Goal: Task Accomplishment & Management: Complete application form

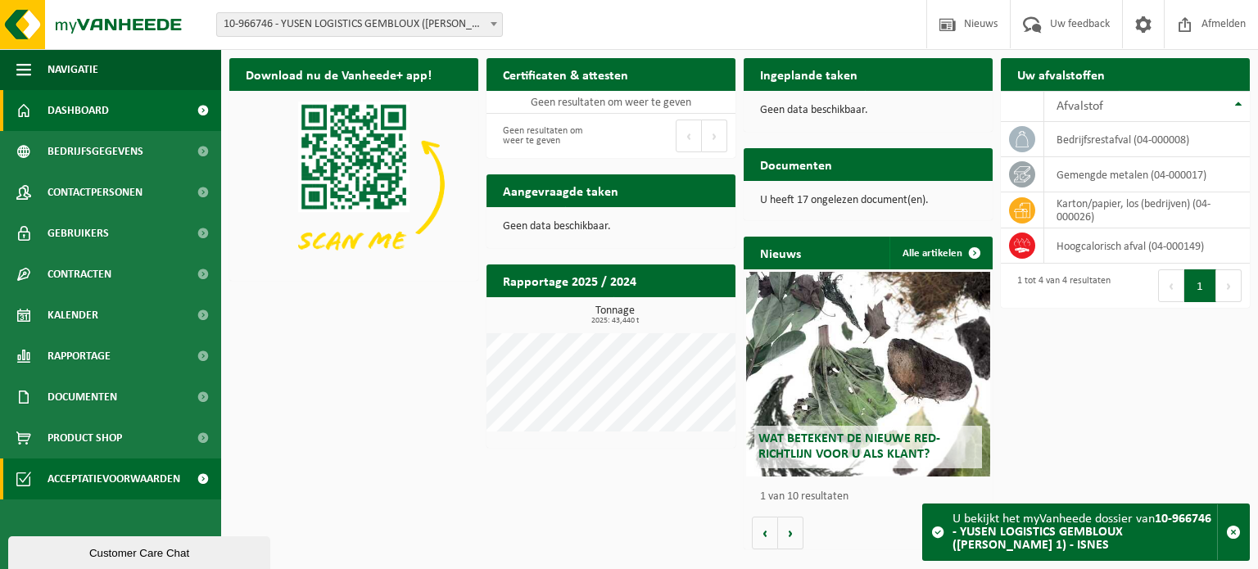
click at [112, 476] on span "Acceptatievoorwaarden" at bounding box center [113, 479] width 133 height 41
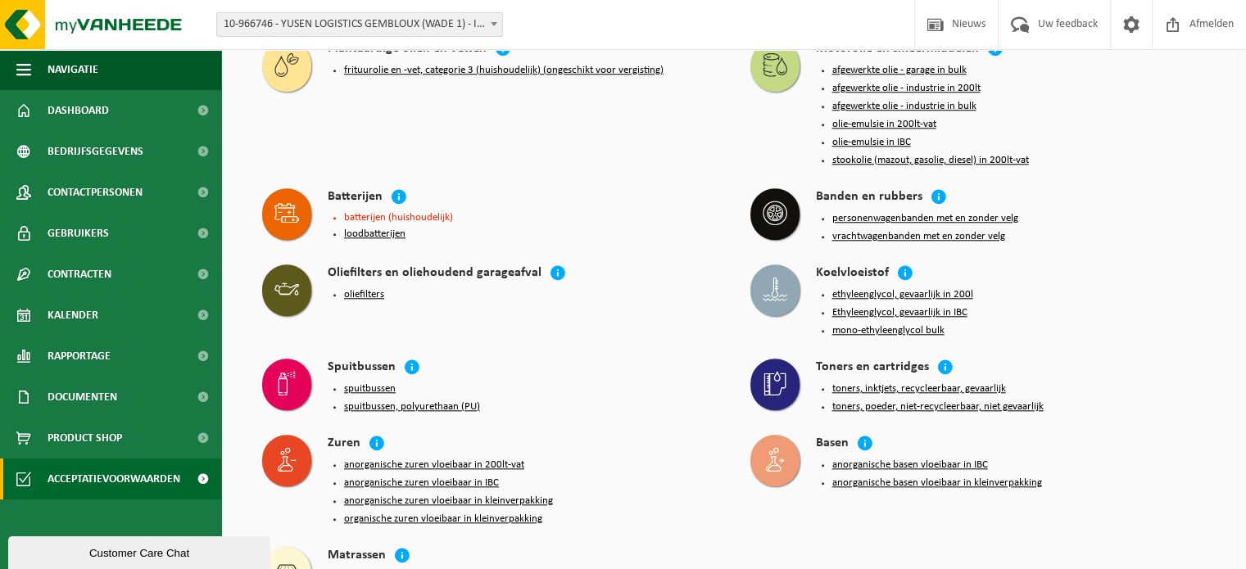
scroll to position [1603, 0]
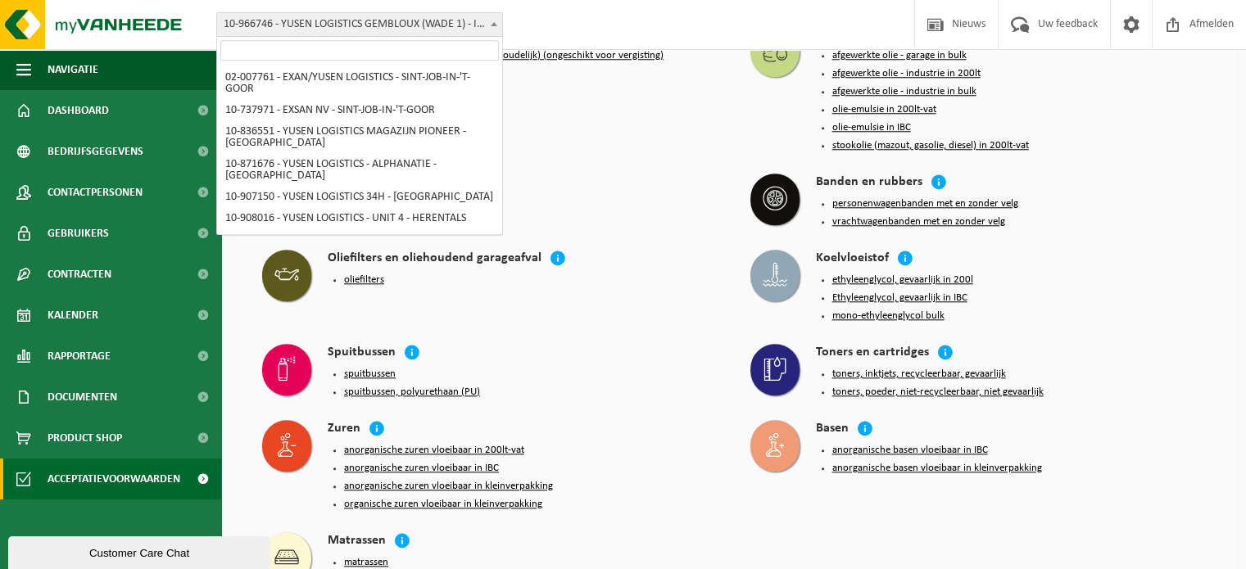
click at [438, 22] on span "10-966746 - YUSEN LOGISTICS GEMBLOUX ([PERSON_NAME] 1) - ISNES" at bounding box center [359, 24] width 285 height 23
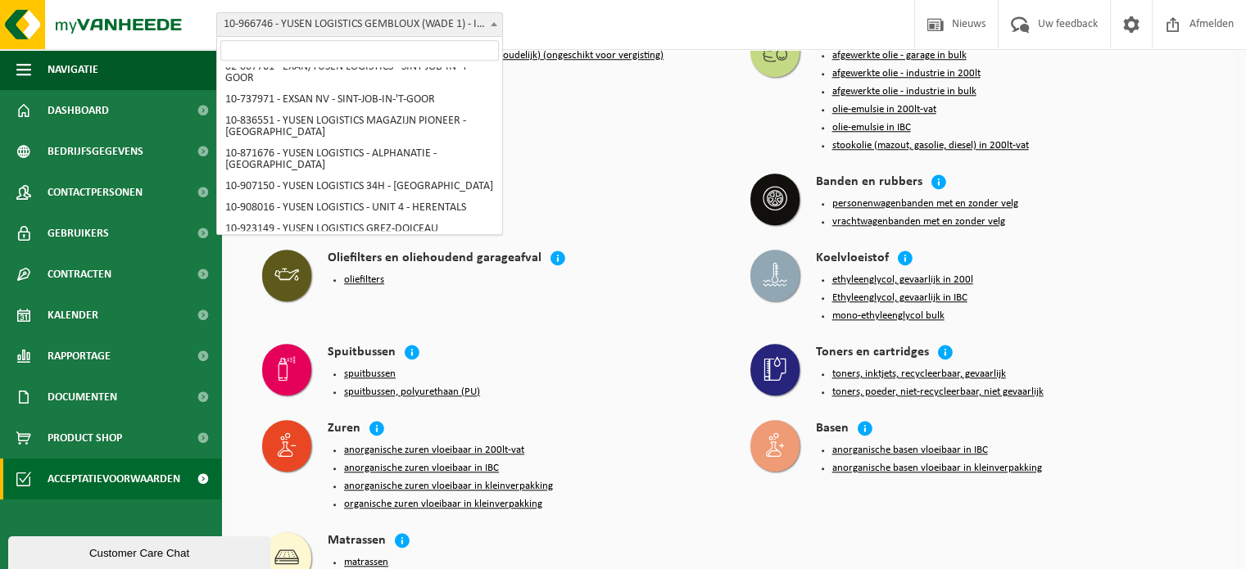
scroll to position [0, 0]
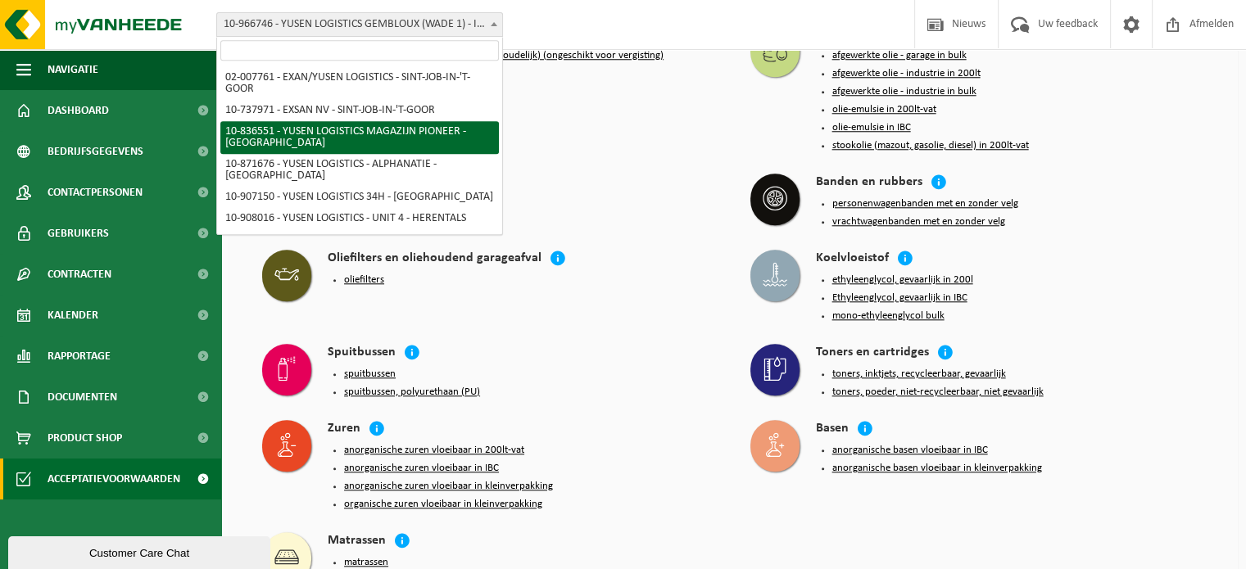
select select "91189"
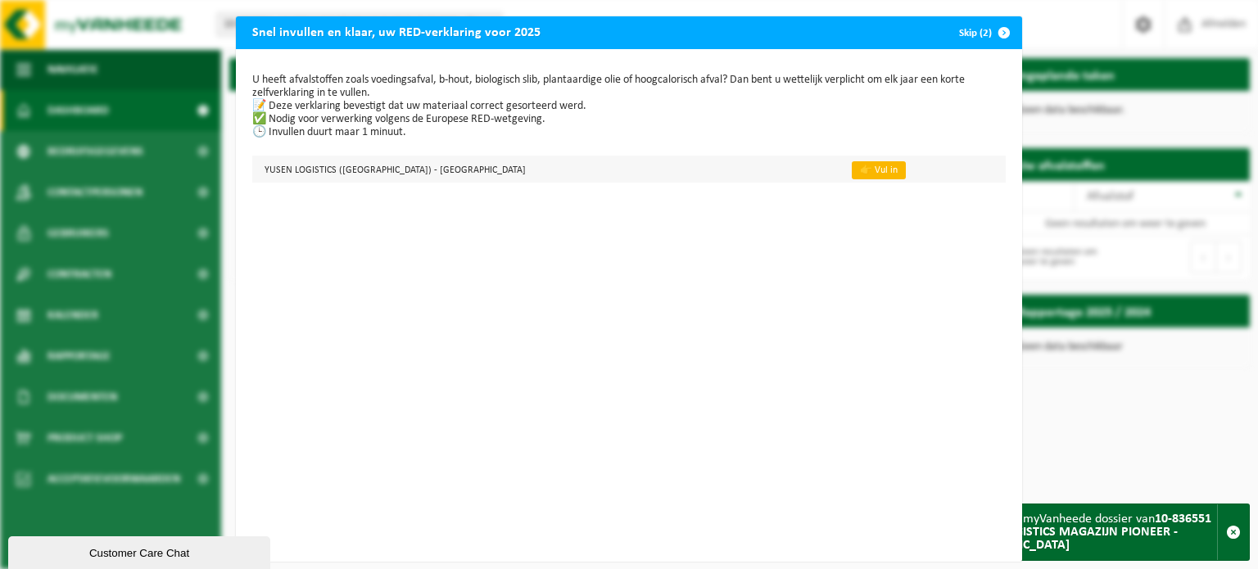
click at [852, 170] on link "👉 Vul in" at bounding box center [879, 170] width 54 height 18
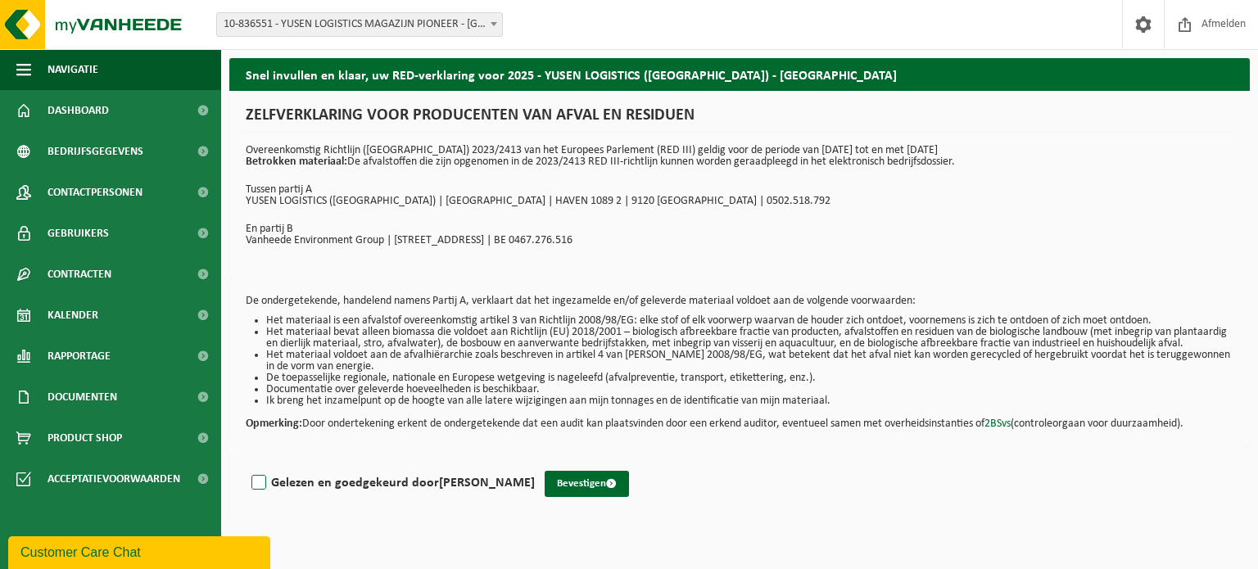
click at [270, 493] on label "Gelezen en goedgekeurd door Yannick Van Raemdonck" at bounding box center [391, 483] width 287 height 25
click at [535, 463] on input "Gelezen en goedgekeurd door Yannick Van Raemdonck" at bounding box center [535, 462] width 1 height 1
checkbox input "true"
click at [604, 497] on button "Bevestigen" at bounding box center [587, 484] width 84 height 26
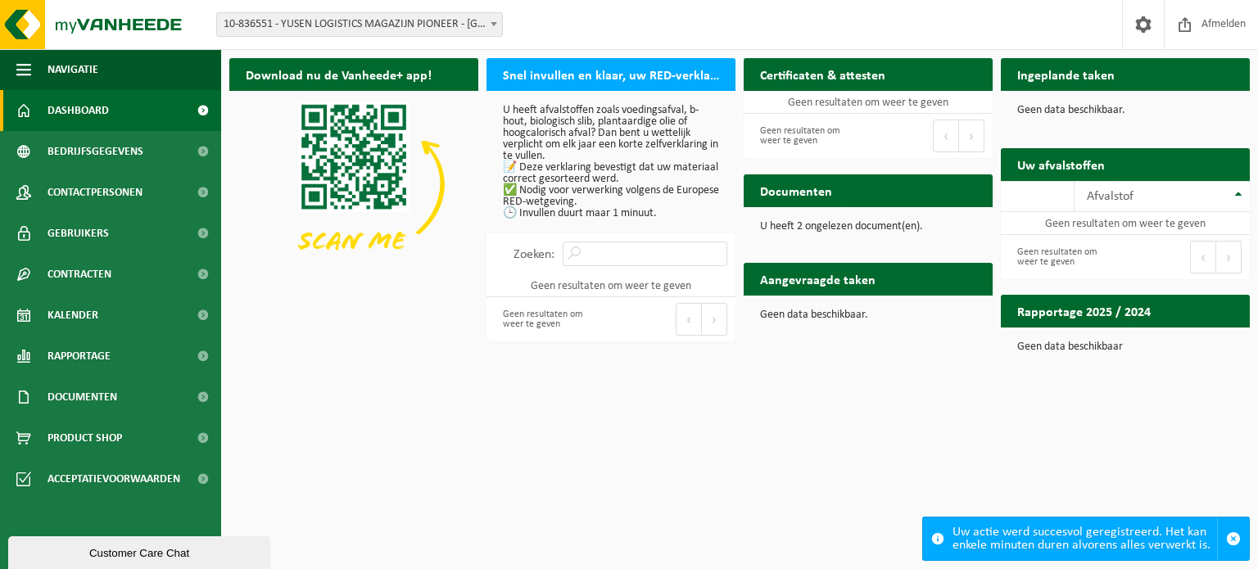
click at [431, 31] on span "10-836551 - YUSEN LOGISTICS MAGAZIJN PIONEER - [GEOGRAPHIC_DATA]" at bounding box center [359, 24] width 285 height 23
click at [574, 66] on h2 "Snel invullen en klaar, uw RED-verklaring voor 2025" at bounding box center [610, 74] width 249 height 32
click at [577, 78] on h2 "Snel invullen en klaar, uw RED-verklaring voor 2025" at bounding box center [610, 74] width 249 height 32
click at [524, 181] on p "U heeft afvalstoffen zoals voedingsafval, b-hout, biologisch slib, plantaardige…" at bounding box center [611, 162] width 216 height 115
click at [513, 208] on p "U heeft afvalstoffen zoals voedingsafval, b-hout, biologisch slib, plantaardige…" at bounding box center [611, 162] width 216 height 115
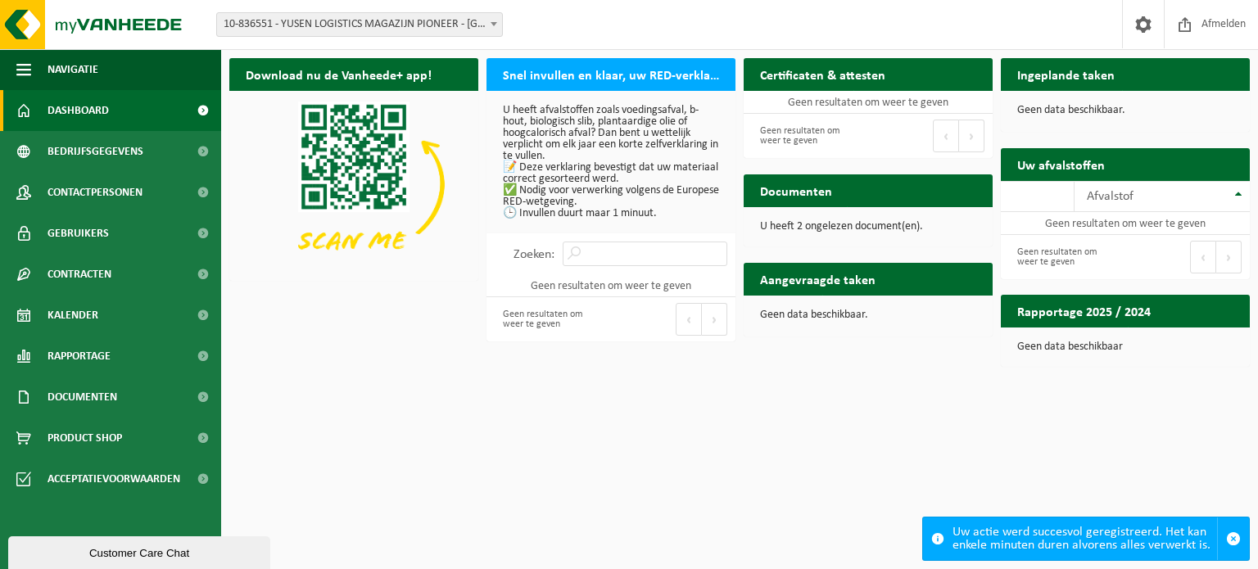
click at [498, 32] on span at bounding box center [494, 23] width 16 height 21
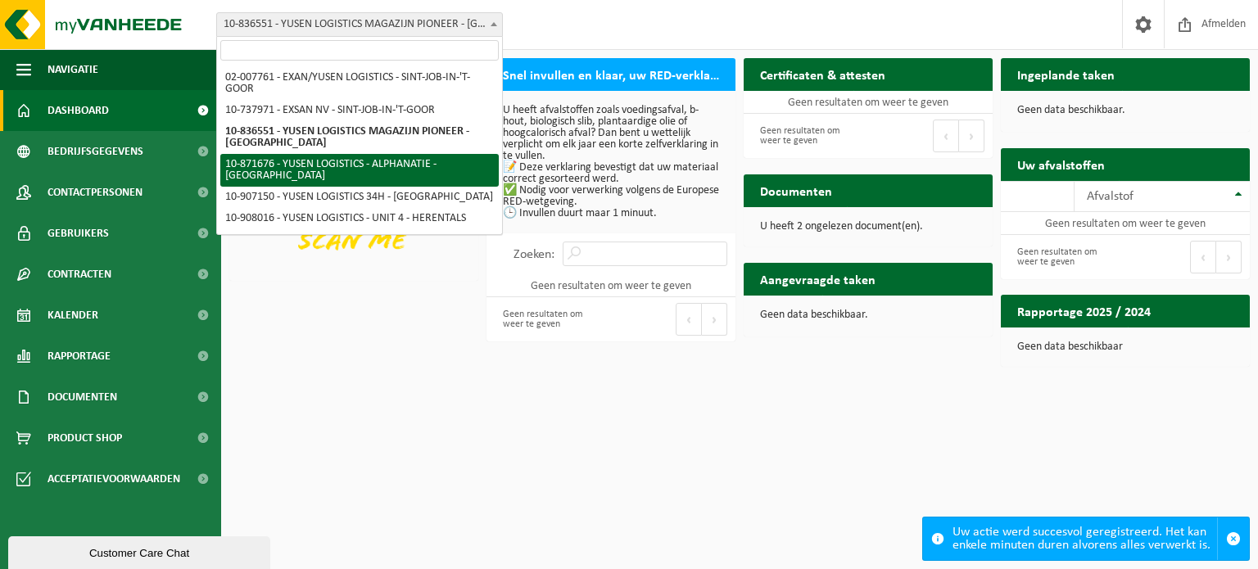
select select "105389"
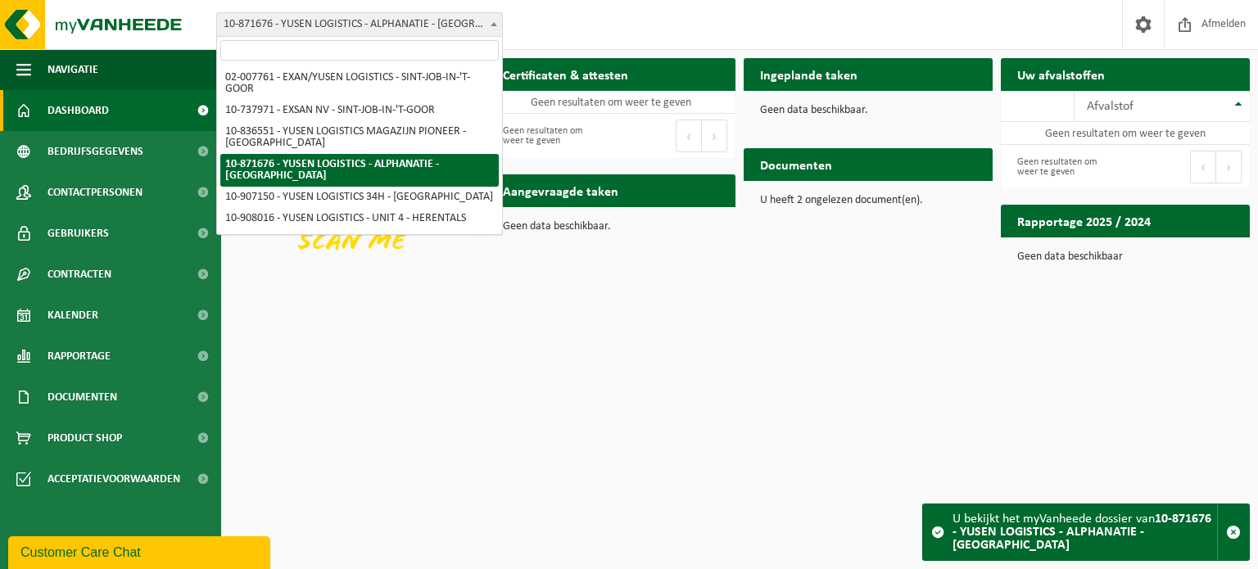
click at [403, 32] on span "10-871676 - YUSEN LOGISTICS - ALPHANATIE - [GEOGRAPHIC_DATA]" at bounding box center [359, 24] width 285 height 23
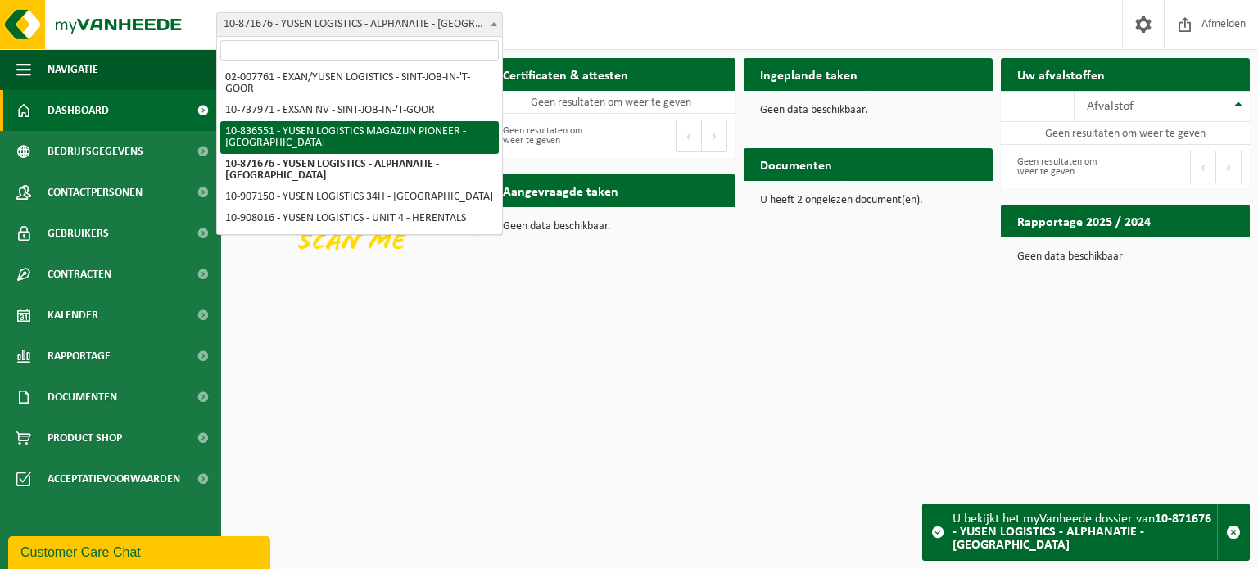
select select "91189"
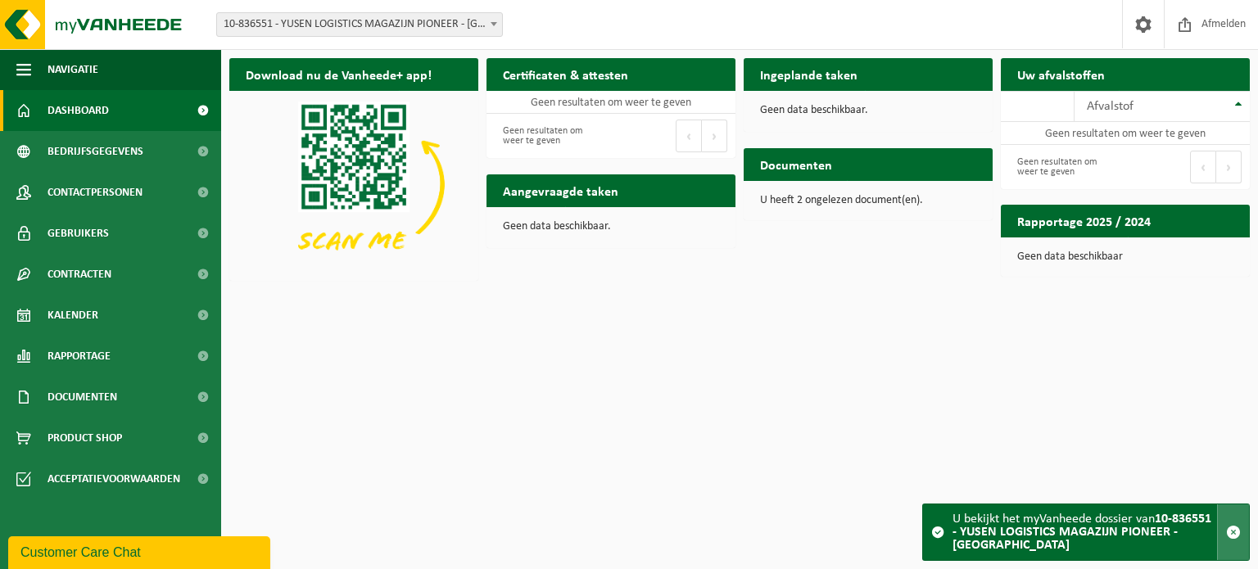
click at [1235, 534] on span "button" at bounding box center [1233, 532] width 15 height 15
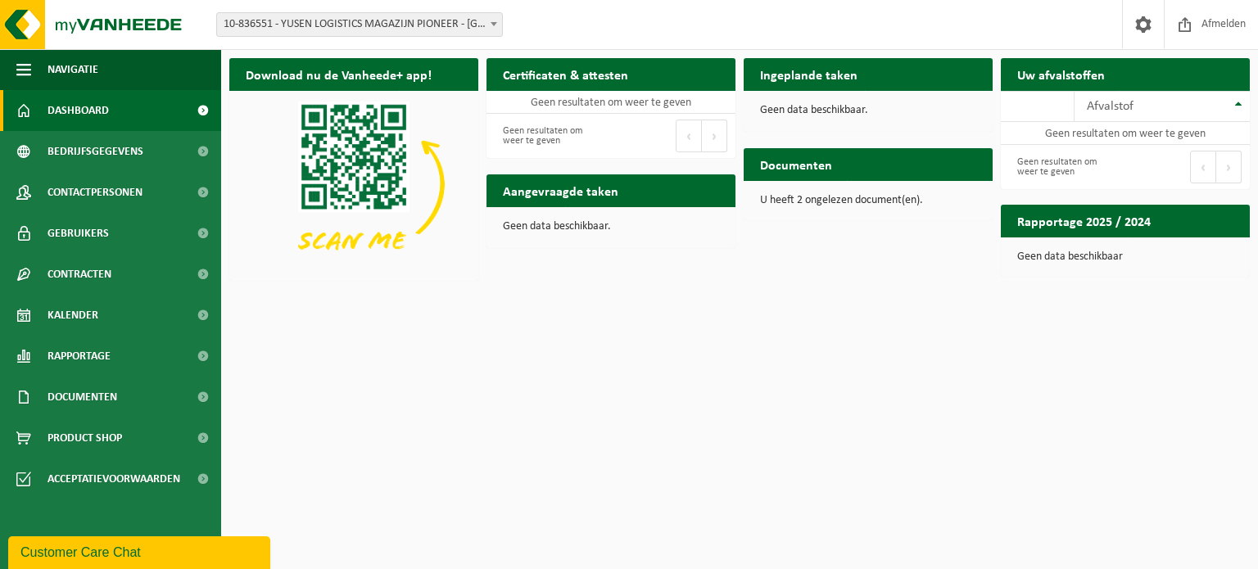
click at [328, 22] on span "10-836551 - YUSEN LOGISTICS MAGAZIJN PIONEER - [GEOGRAPHIC_DATA]" at bounding box center [359, 24] width 285 height 23
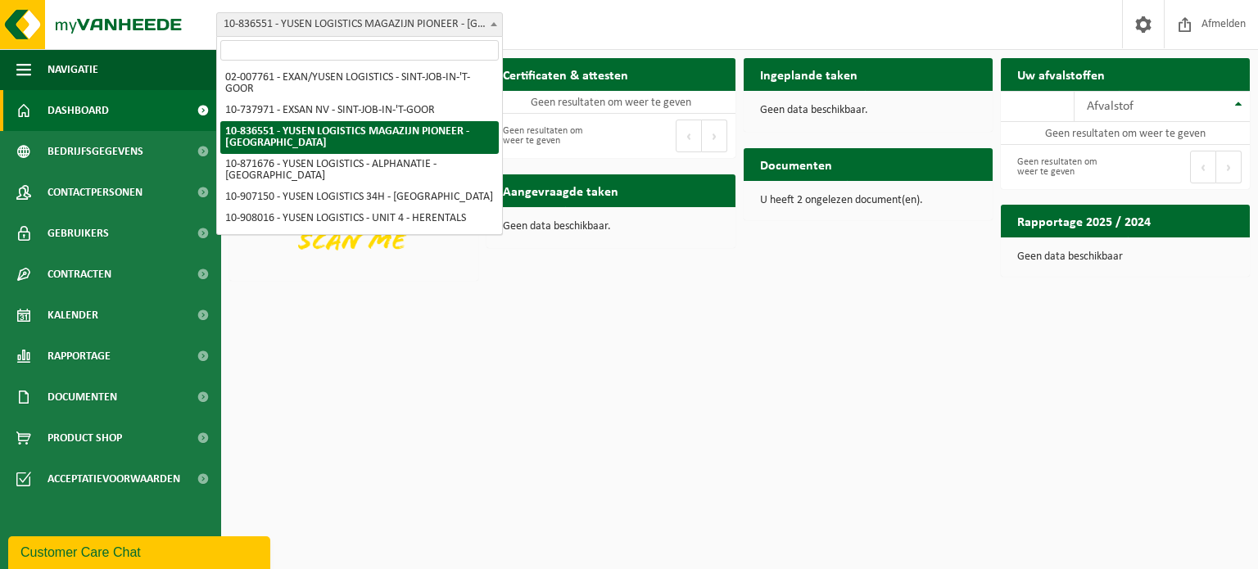
click at [75, 114] on span "Dashboard" at bounding box center [77, 110] width 61 height 41
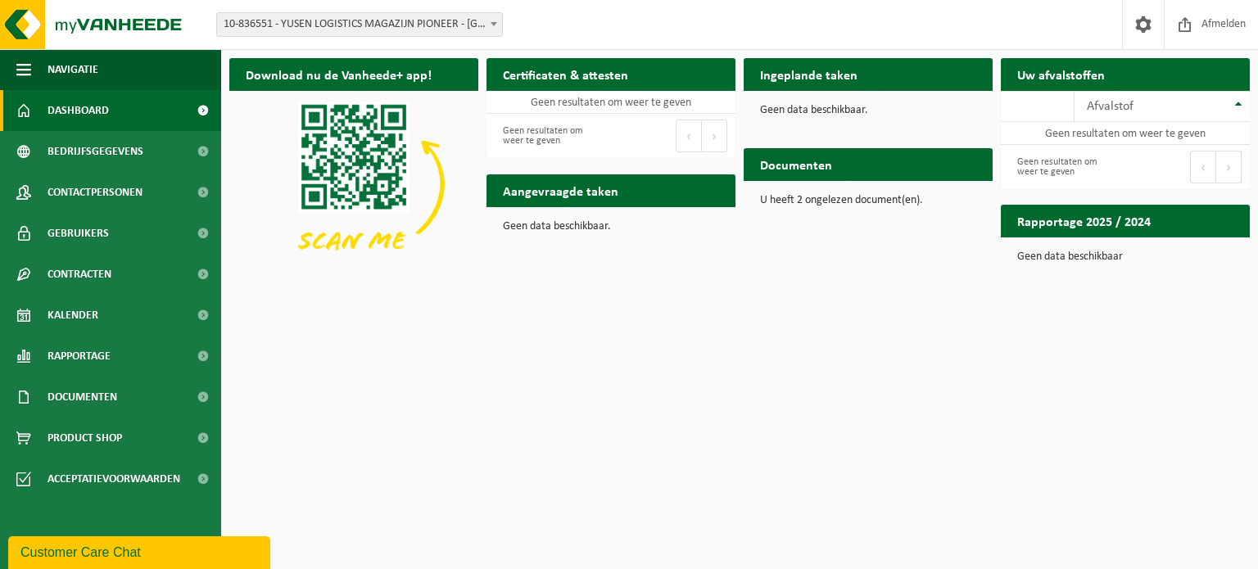
click at [90, 113] on span "Dashboard" at bounding box center [77, 110] width 61 height 41
